Goal: Task Accomplishment & Management: Manage account settings

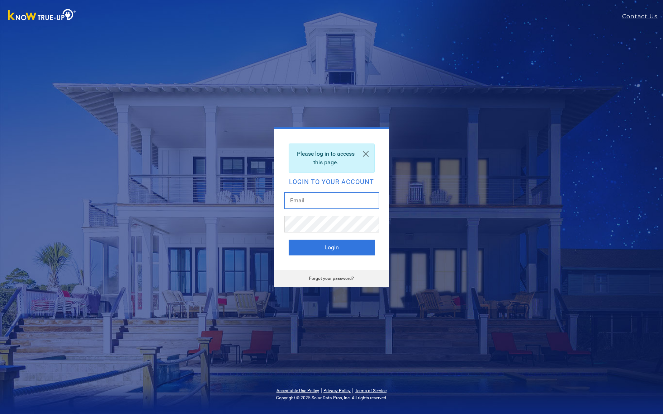
type input "[EMAIL_ADDRESS][DOMAIN_NAME]"
click at [324, 247] on button "Login" at bounding box center [332, 248] width 86 height 16
click at [332, 243] on button "Login" at bounding box center [332, 248] width 86 height 16
click at [332, 250] on button "Login" at bounding box center [332, 248] width 86 height 16
